Goal: Transaction & Acquisition: Download file/media

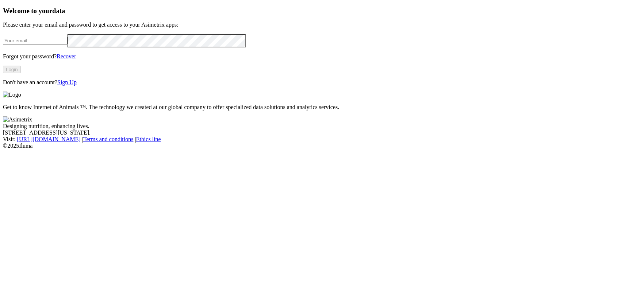
type input "[PERSON_NAME][EMAIL_ADDRESS][DOMAIN_NAME]"
click at [21, 73] on button "Login" at bounding box center [12, 70] width 18 height 8
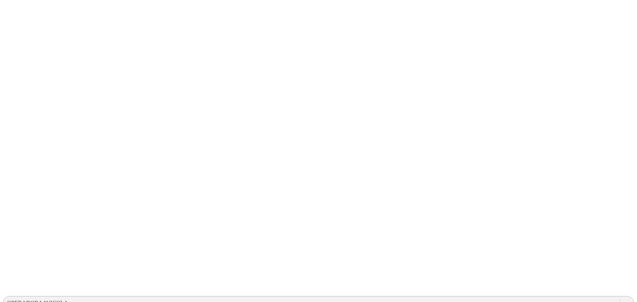
click at [495, 298] on div "OPERADORAAVICOLA" at bounding box center [311, 303] width 617 height 11
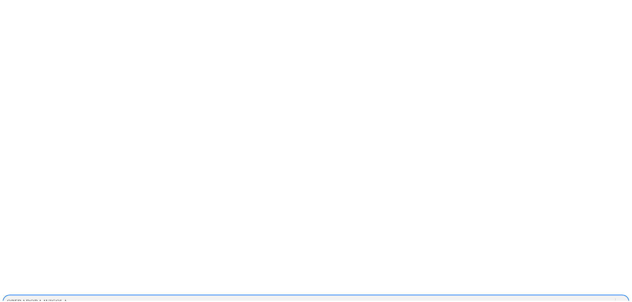
scroll to position [166, 0]
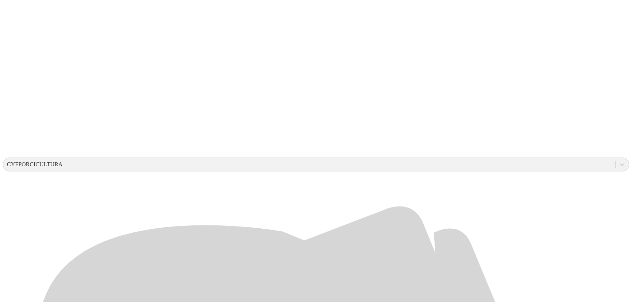
scroll to position [139, 0]
